Goal: Information Seeking & Learning: Learn about a topic

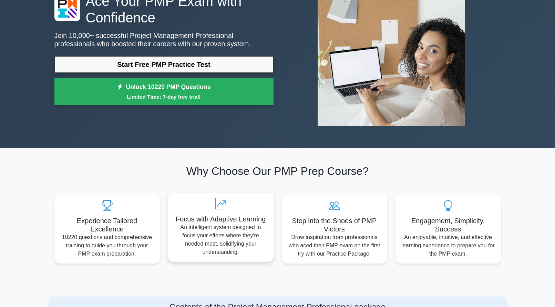
click at [212, 231] on p "An intelligent system designed to focus your efforts where they're needed most,…" at bounding box center [221, 239] width 94 height 33
click at [226, 203] on icon at bounding box center [221, 203] width 94 height 11
click at [221, 204] on icon at bounding box center [221, 203] width 94 height 11
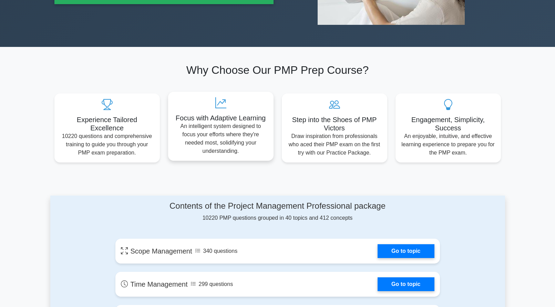
scroll to position [172, 0]
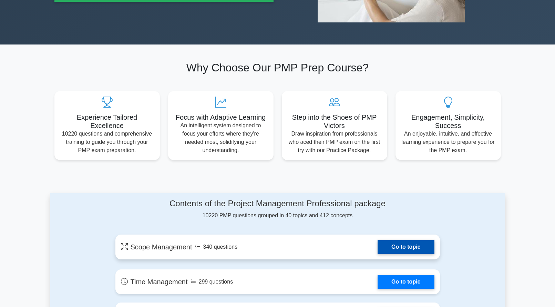
click at [395, 249] on link "Go to topic" at bounding box center [406, 247] width 57 height 14
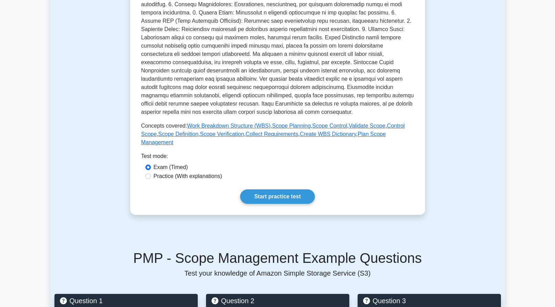
scroll to position [172, 0]
